Goal: Transaction & Acquisition: Purchase product/service

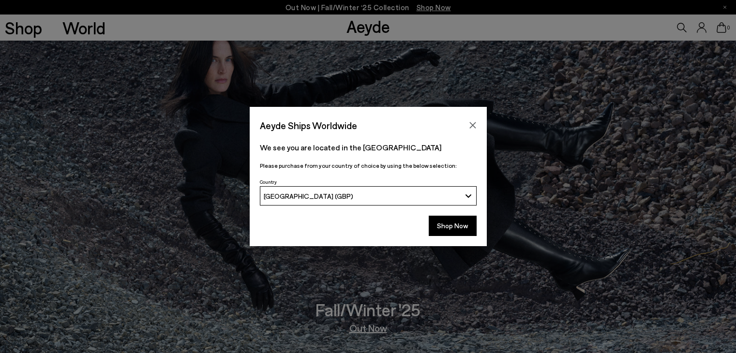
scroll to position [208, 0]
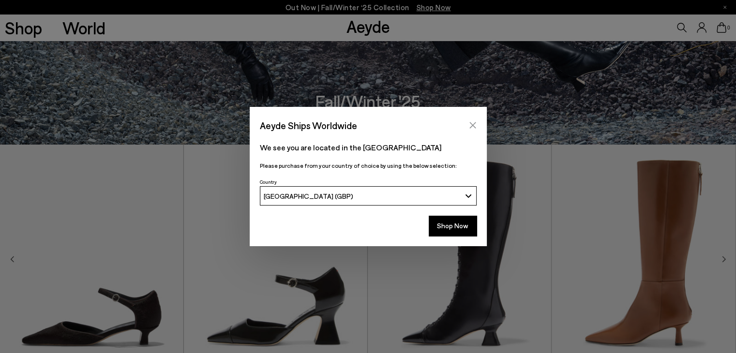
click at [471, 123] on icon "Close" at bounding box center [473, 125] width 8 height 8
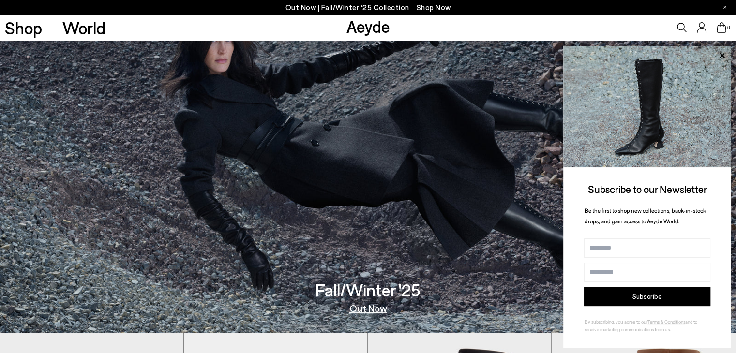
scroll to position [0, 0]
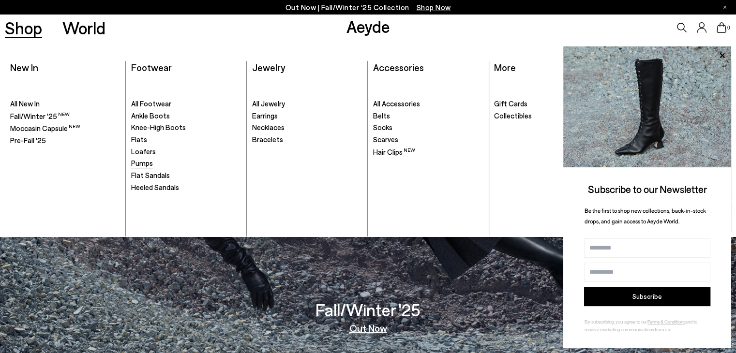
click at [142, 161] on span "Pumps" at bounding box center [142, 163] width 22 height 9
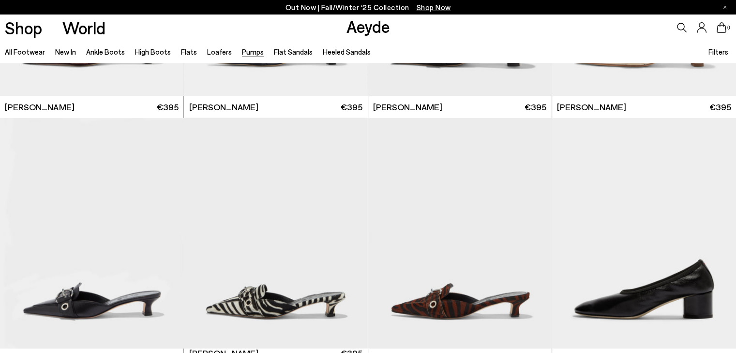
scroll to position [2594, 0]
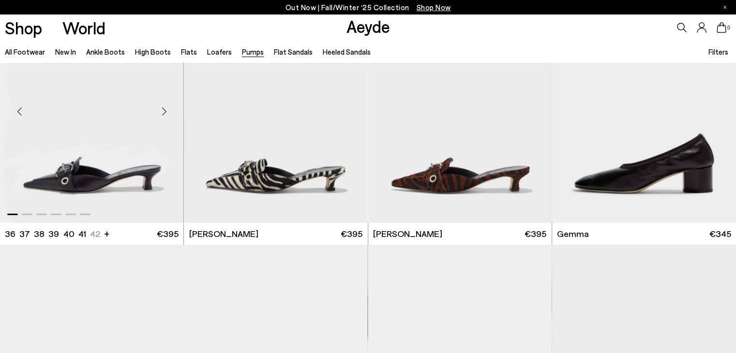
click at [141, 183] on img "1 / 6" at bounding box center [91, 107] width 183 height 231
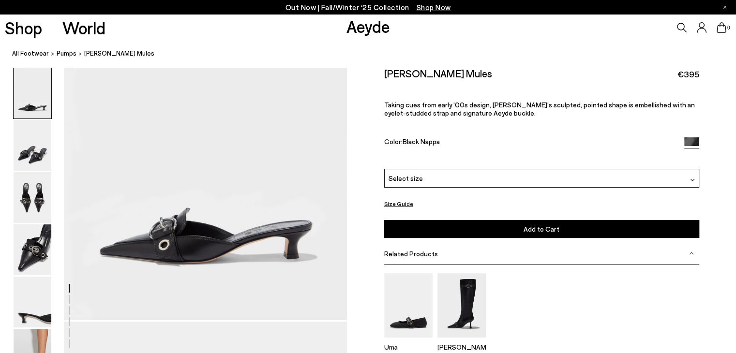
scroll to position [128, 0]
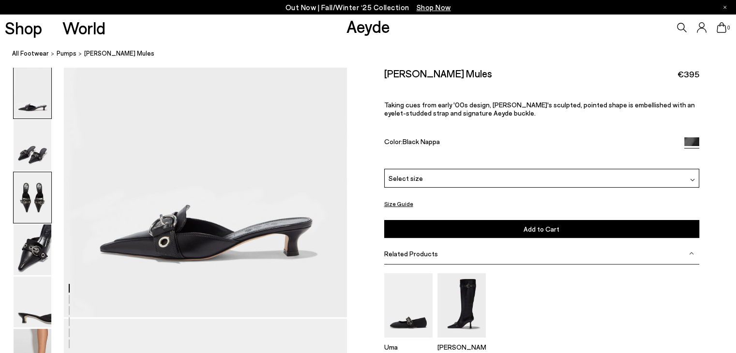
click at [42, 202] on img at bounding box center [33, 197] width 38 height 51
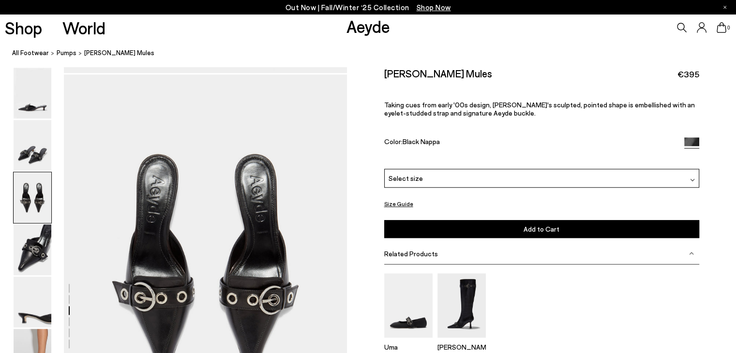
scroll to position [758, 0]
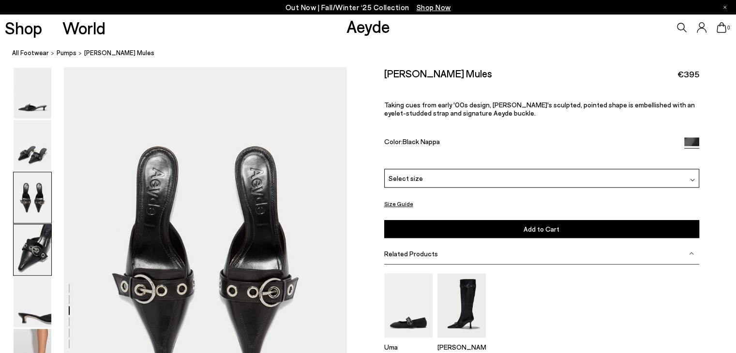
click at [32, 261] on img at bounding box center [33, 249] width 38 height 51
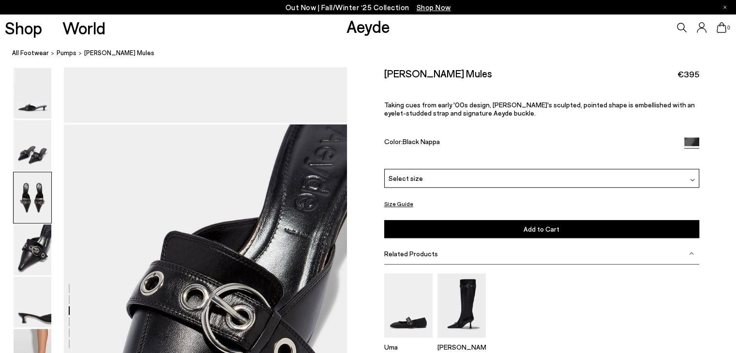
scroll to position [1087, 0]
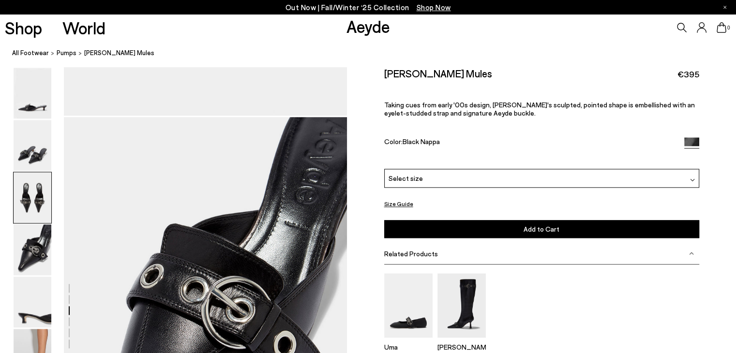
click at [467, 175] on div "Select size" at bounding box center [541, 178] width 315 height 19
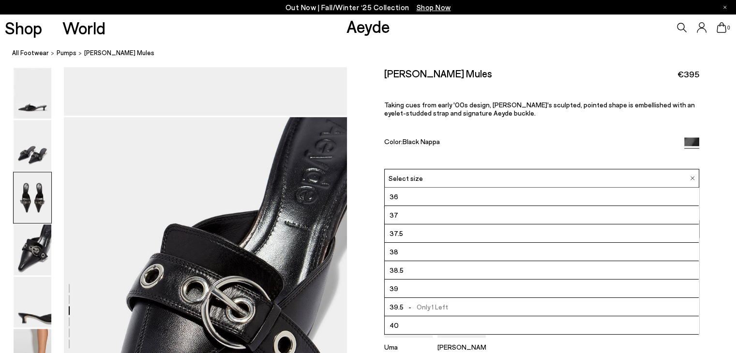
click at [484, 136] on div "Danielle Eyelet Mules €395 Taking cues from early '00s design, Danielle's sculp…" at bounding box center [541, 118] width 315 height 102
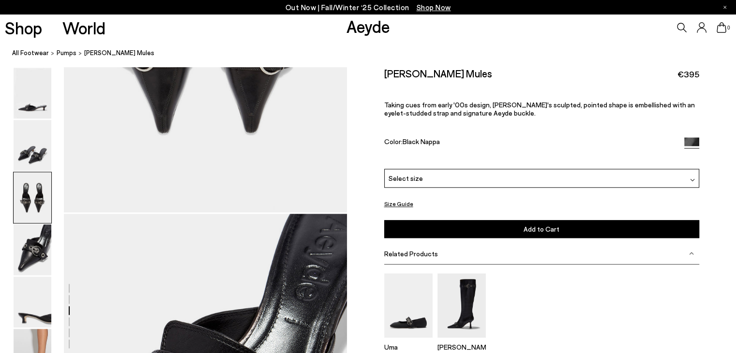
scroll to position [981, 0]
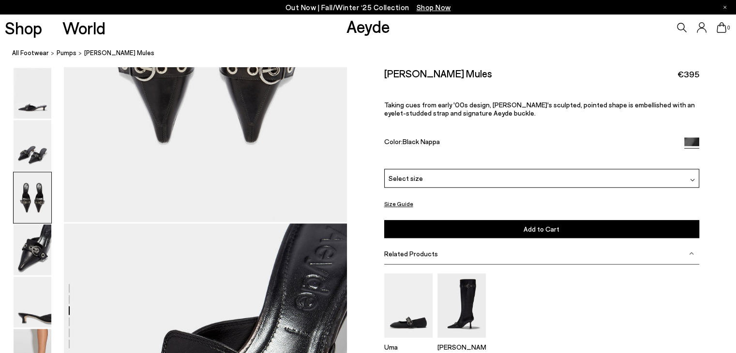
click at [696, 140] on img at bounding box center [691, 144] width 15 height 15
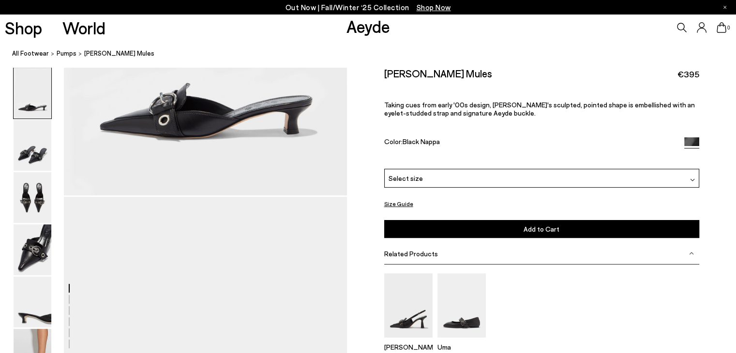
scroll to position [249, 0]
click at [418, 73] on h2 "Danielle Eyelet Mules" at bounding box center [438, 73] width 108 height 12
copy div "[PERSON_NAME] Mules"
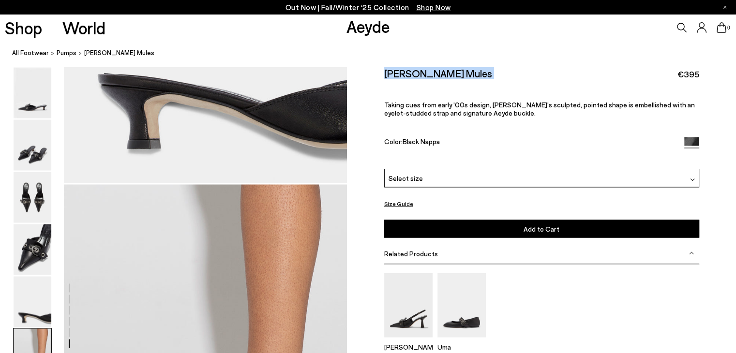
scroll to position [1911, 0]
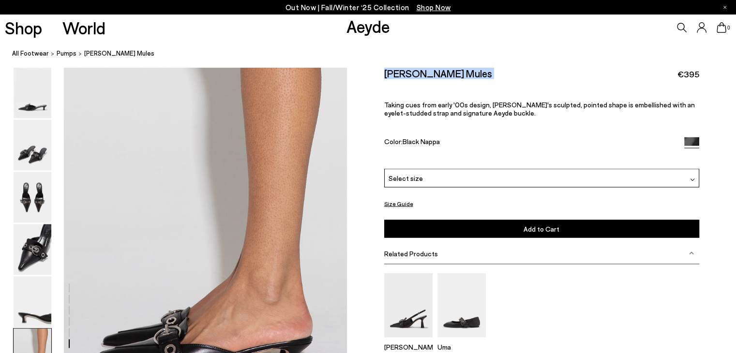
click at [681, 32] on icon at bounding box center [682, 28] width 10 height 10
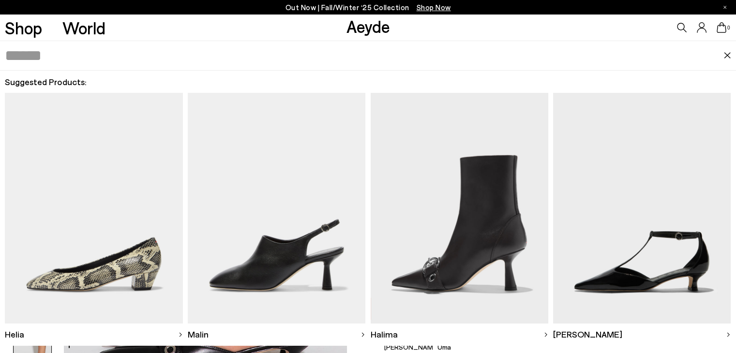
paste input "**********"
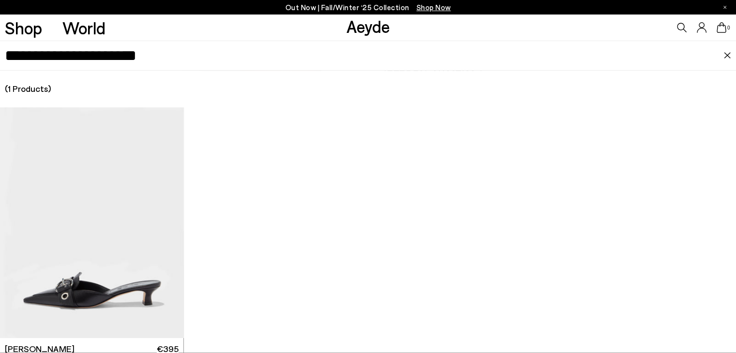
type input "**********"
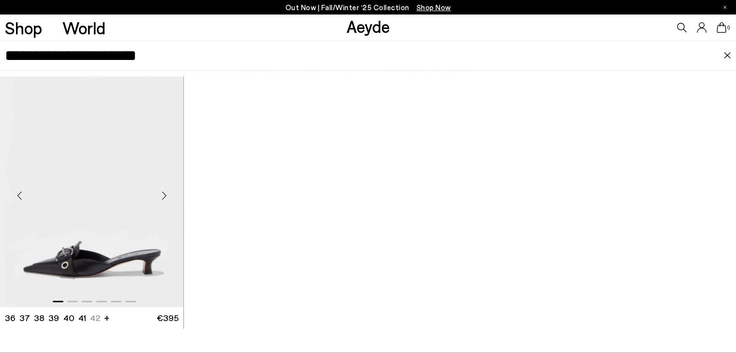
click at [155, 211] on img "1 / 6" at bounding box center [91, 191] width 183 height 231
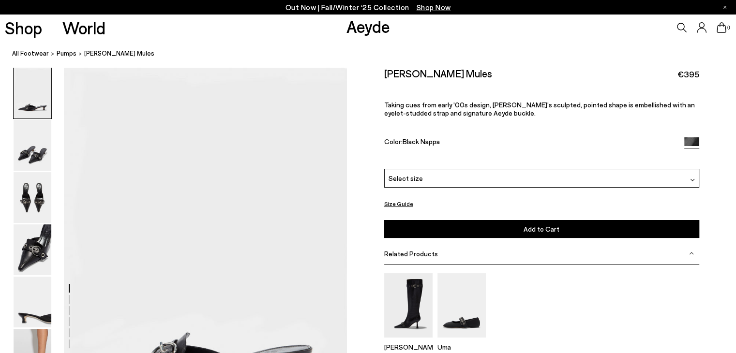
click at [434, 185] on div "Select size" at bounding box center [541, 178] width 315 height 19
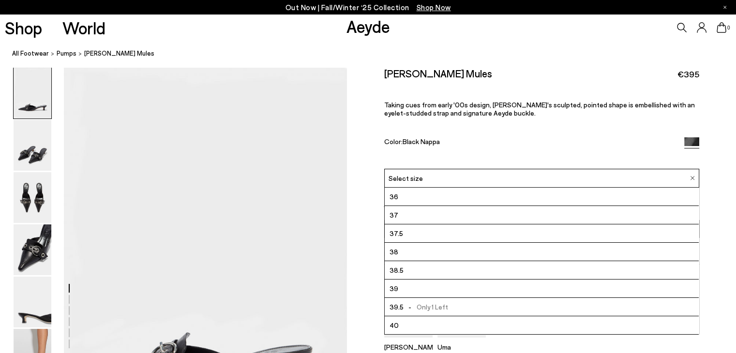
click at [520, 102] on p "Taking cues from early '00s design, Danielle's sculpted, pointed shape is embel…" at bounding box center [541, 109] width 315 height 16
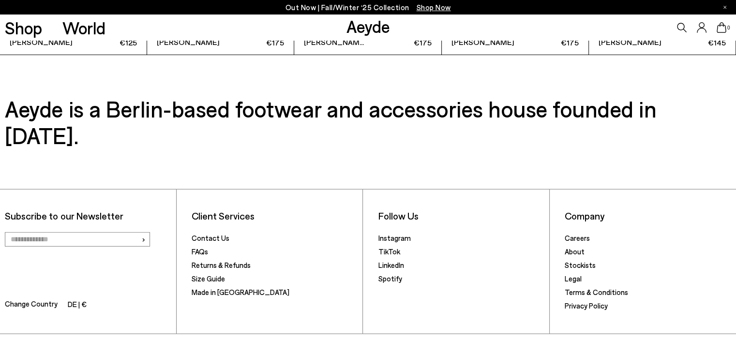
scroll to position [2878, 0]
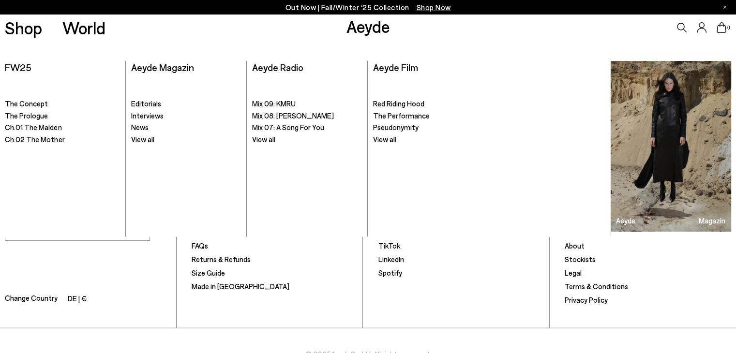
click at [375, 28] on link "Aeyde" at bounding box center [368, 26] width 44 height 20
